Goal: Use online tool/utility: Utilize a website feature to perform a specific function

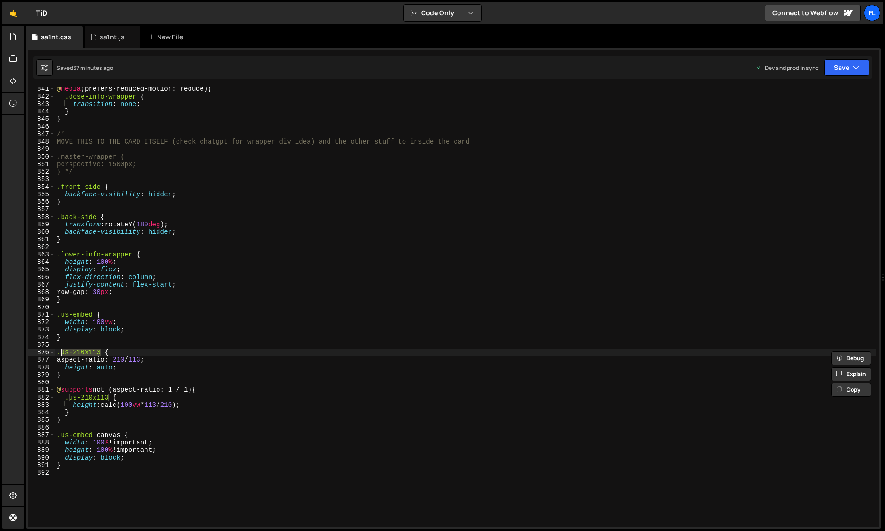
scroll to position [6334, 0]
click at [107, 44] on div "sa1nt.js" at bounding box center [113, 37] width 56 height 22
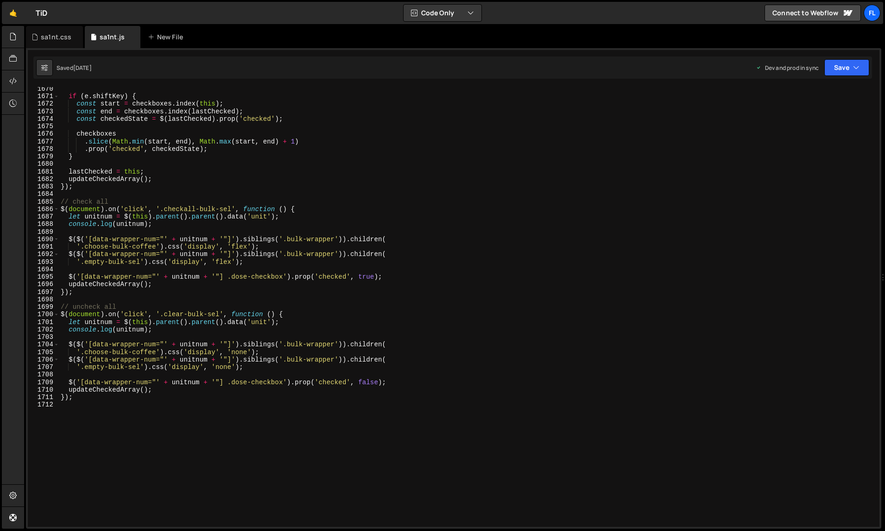
scroll to position [12861, 0]
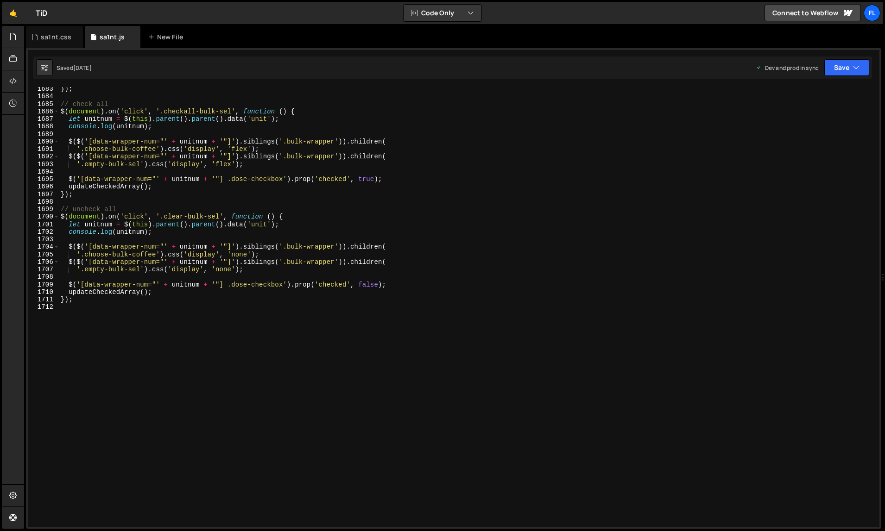
click at [110, 338] on div "}) ; // check all $ ( document ) . on ( 'click' , '.checkall-bulk-sel' , functi…" at bounding box center [468, 313] width 818 height 456
paste textarea "}, true);"
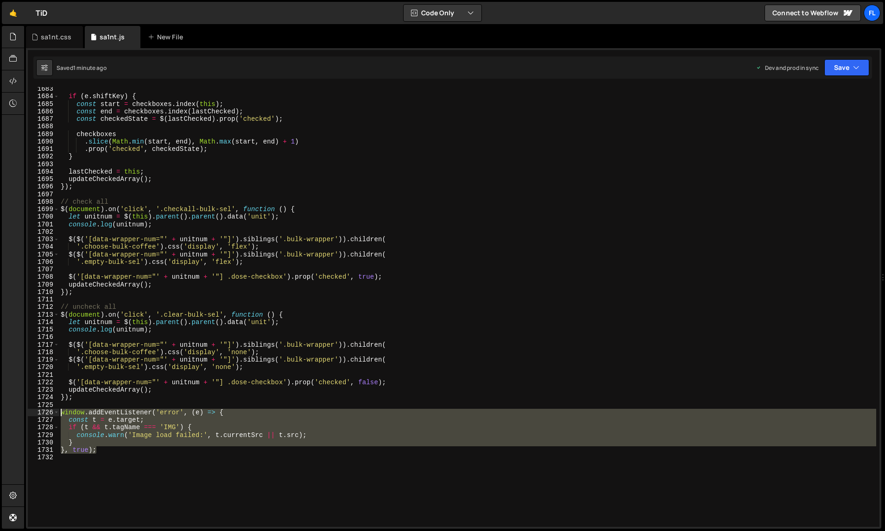
drag, startPoint x: 112, startPoint y: 452, endPoint x: 49, endPoint y: 413, distance: 74.5
click at [49, 413] on div "'.choose-bulk-coffee').css('display', 'none'); 1683 1684 1685 1686 1687 1688 16…" at bounding box center [454, 307] width 852 height 440
type textarea "window.addEventListener('error', (e) => { const t = [DOMAIN_NAME];"
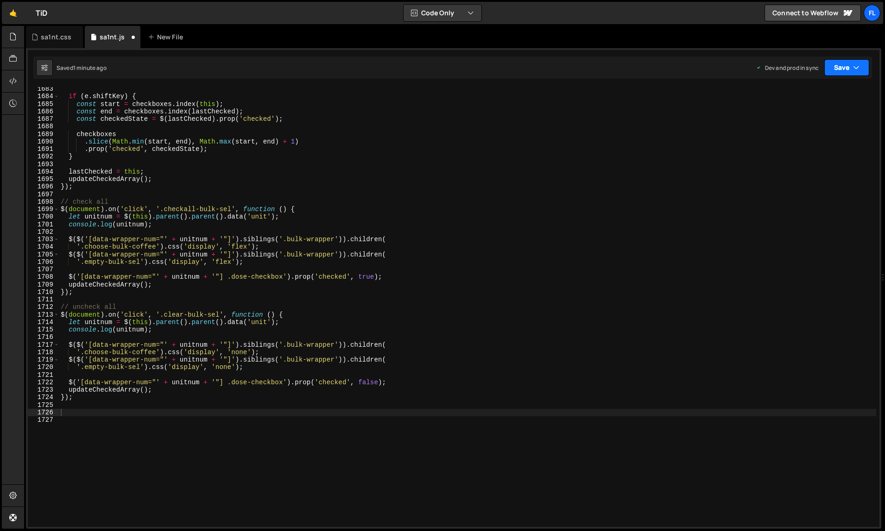
click at [853, 68] on button "Save" at bounding box center [846, 67] width 45 height 17
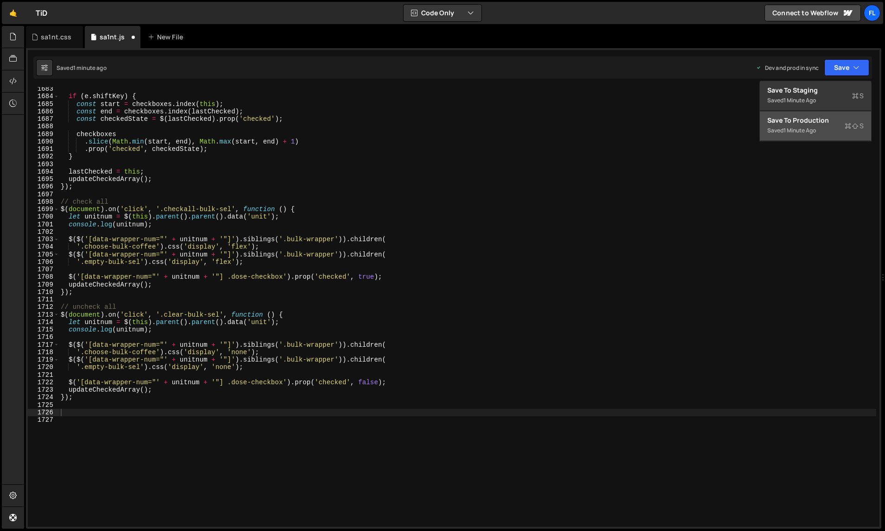
click at [838, 129] on div "Saved 1 minute ago" at bounding box center [815, 130] width 96 height 11
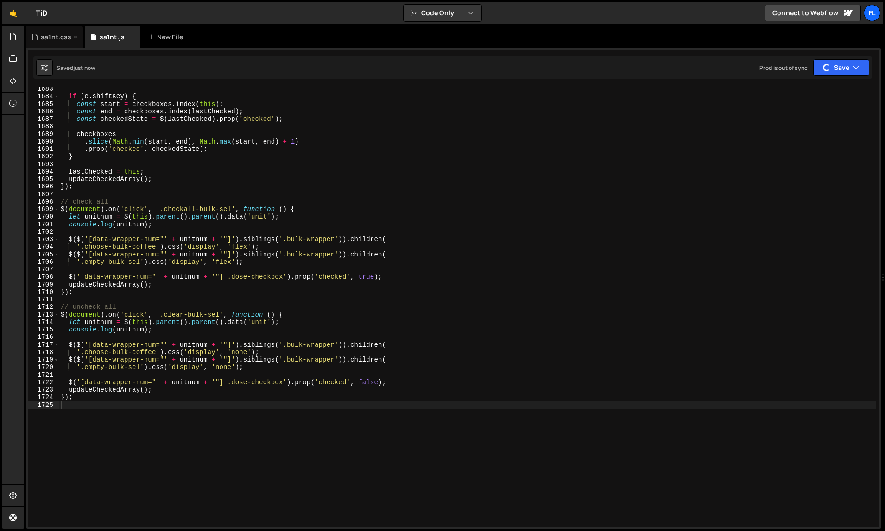
click at [55, 44] on div "sa1nt.css" at bounding box center [54, 37] width 57 height 22
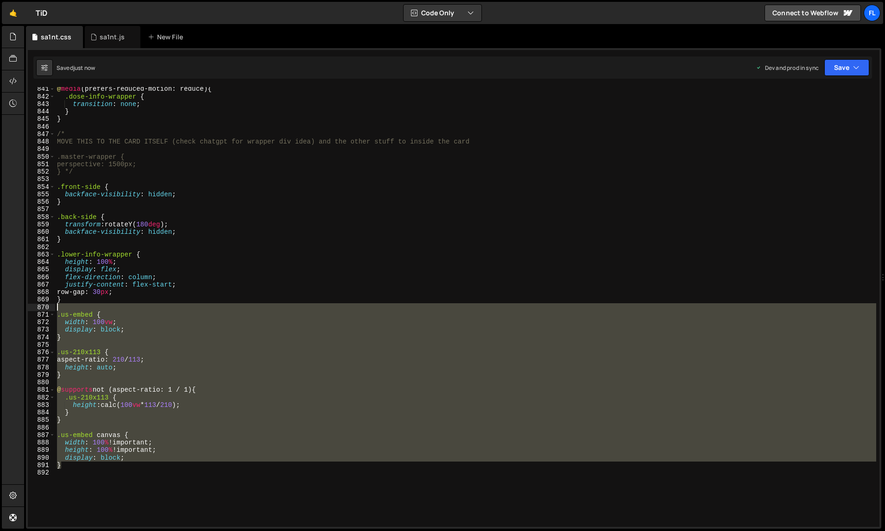
drag, startPoint x: 77, startPoint y: 464, endPoint x: 37, endPoint y: 310, distance: 159.9
click at [37, 310] on div "} 841 842 843 844 845 846 847 848 849 850 851 852 853 854 855 856 857 858 859 8…" at bounding box center [454, 307] width 852 height 440
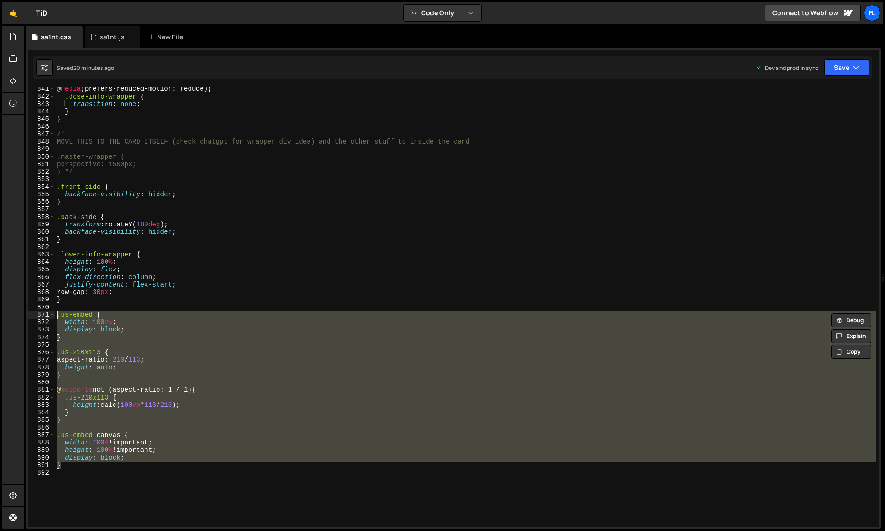
click at [185, 226] on div "@ media (prefers-reduced-motion: reduce) { .dose-info-wrapper { transition : no…" at bounding box center [465, 313] width 821 height 456
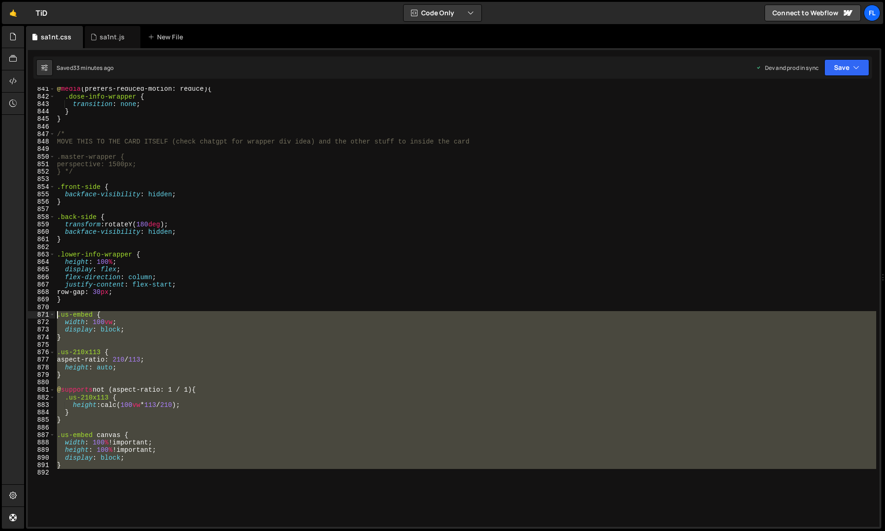
drag, startPoint x: 105, startPoint y: 480, endPoint x: 31, endPoint y: 315, distance: 181.3
click at [31, 315] on div "transform: rotateY(180deg); 841 842 843 844 845 846 847 848 849 850 851 852 853…" at bounding box center [454, 307] width 852 height 440
type textarea ".us-embed { width: 100vw;"
